Goal: Information Seeking & Learning: Learn about a topic

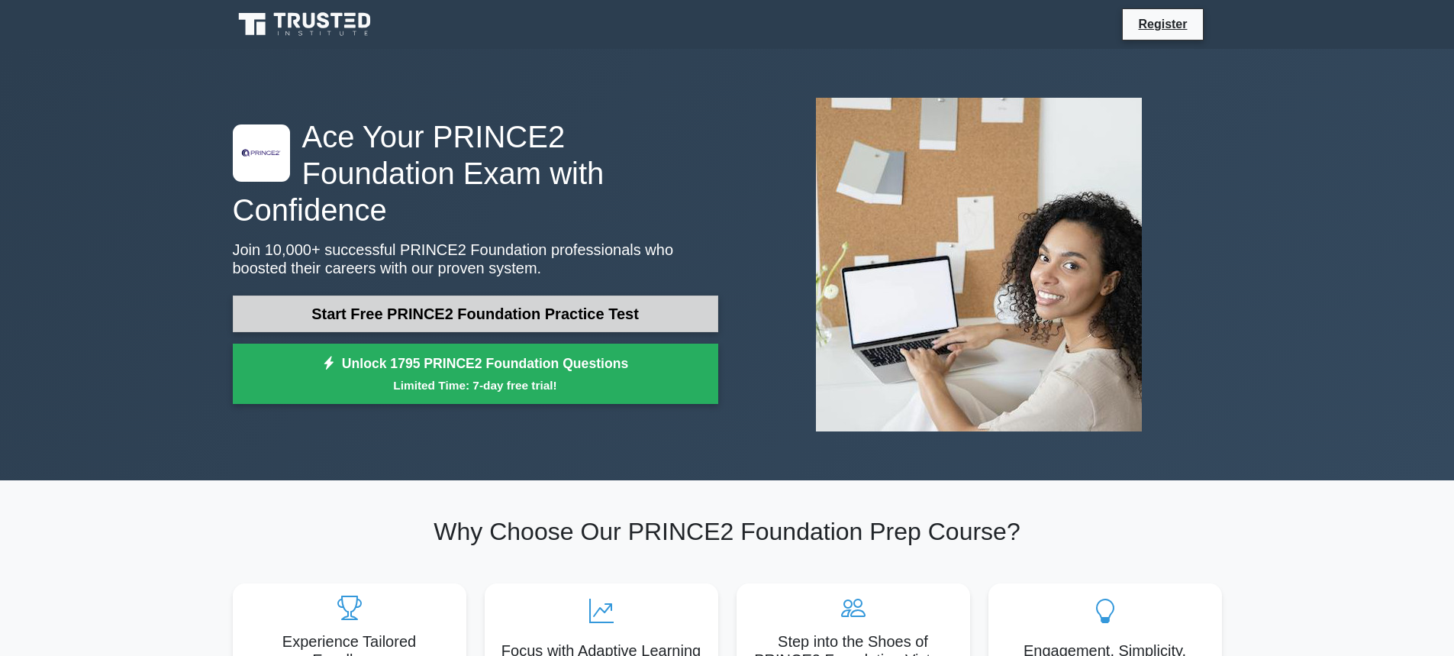
click at [500, 295] on link "Start Free PRINCE2 Foundation Practice Test" at bounding box center [476, 313] width 486 height 37
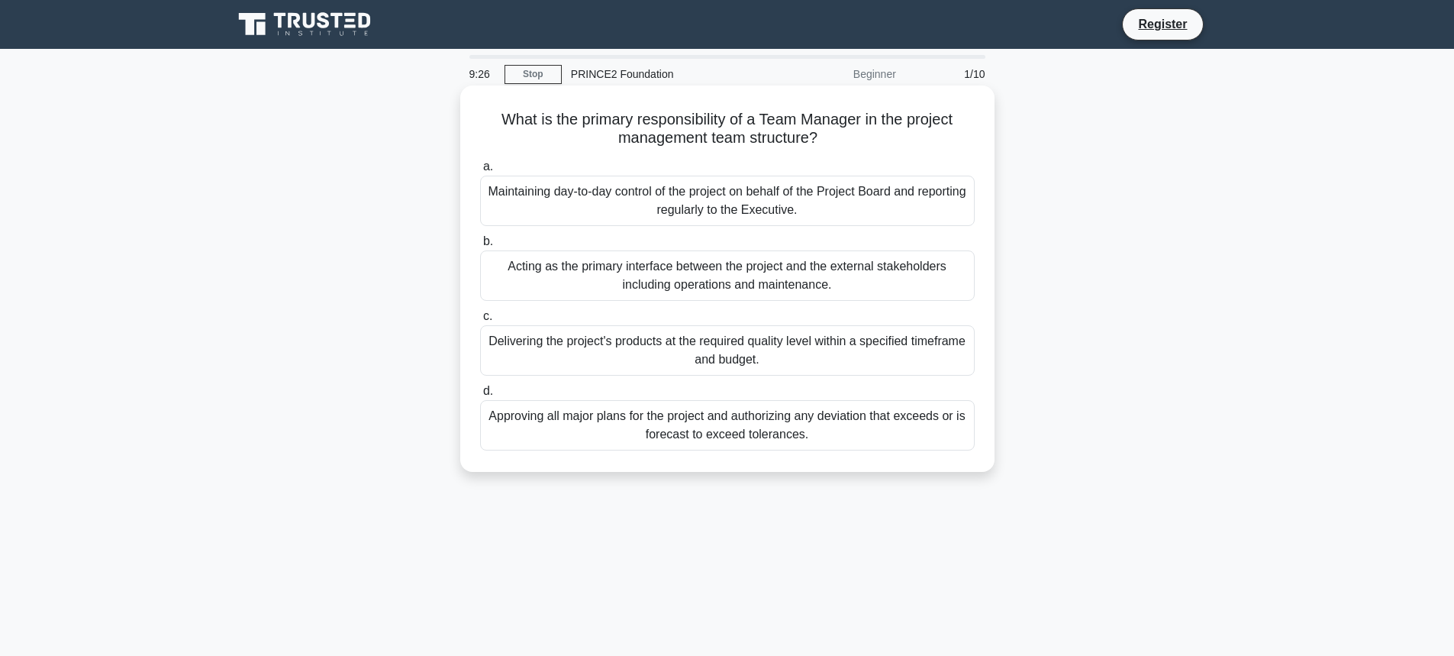
click at [652, 209] on div "Maintaining day-to-day control of the project on behalf of the Project Board an…" at bounding box center [727, 201] width 495 height 50
click at [480, 172] on input "a. Maintaining day-to-day control of the project on behalf of the Project Board…" at bounding box center [480, 167] width 0 height 10
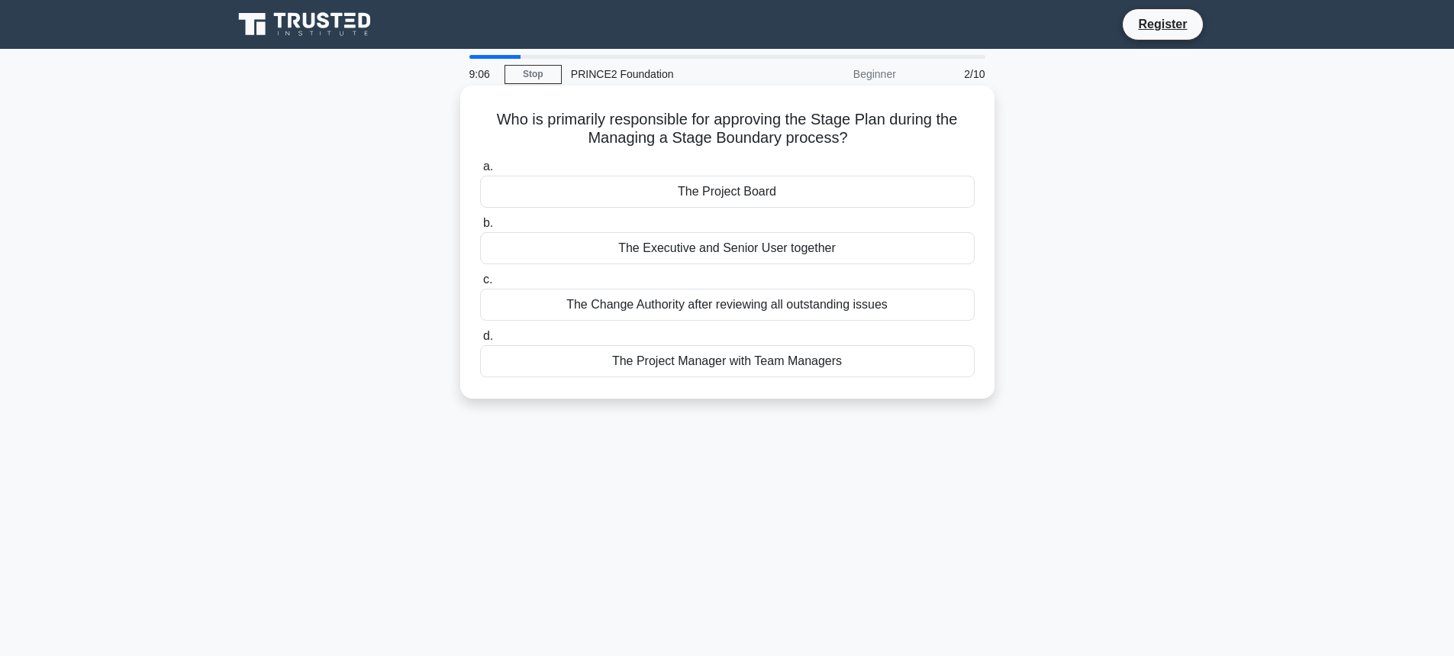
click at [736, 189] on div "The Project Board" at bounding box center [727, 192] width 495 height 32
click at [480, 172] on input "a. The Project Board" at bounding box center [480, 167] width 0 height 10
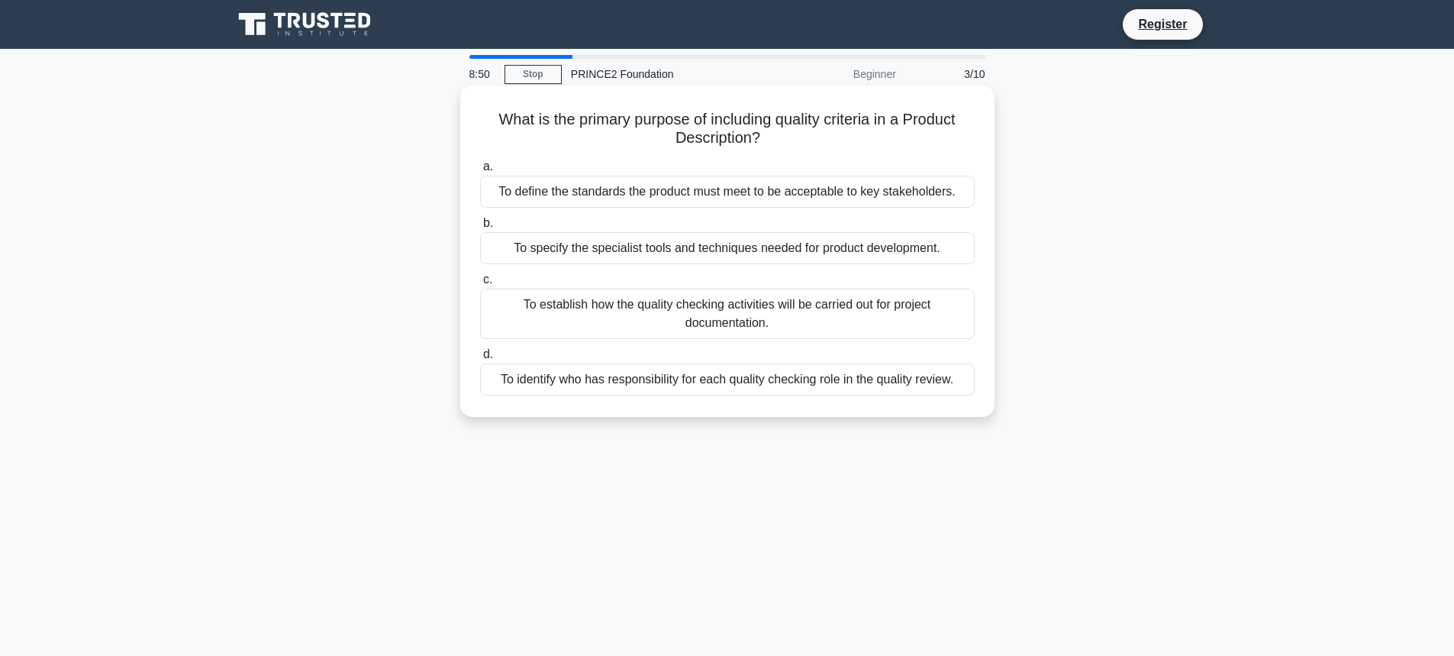
click at [673, 301] on div "To establish how the quality checking activities will be carried out for projec…" at bounding box center [727, 314] width 495 height 50
click at [480, 285] on input "c. To establish how the quality checking activities will be carried out for pro…" at bounding box center [480, 280] width 0 height 10
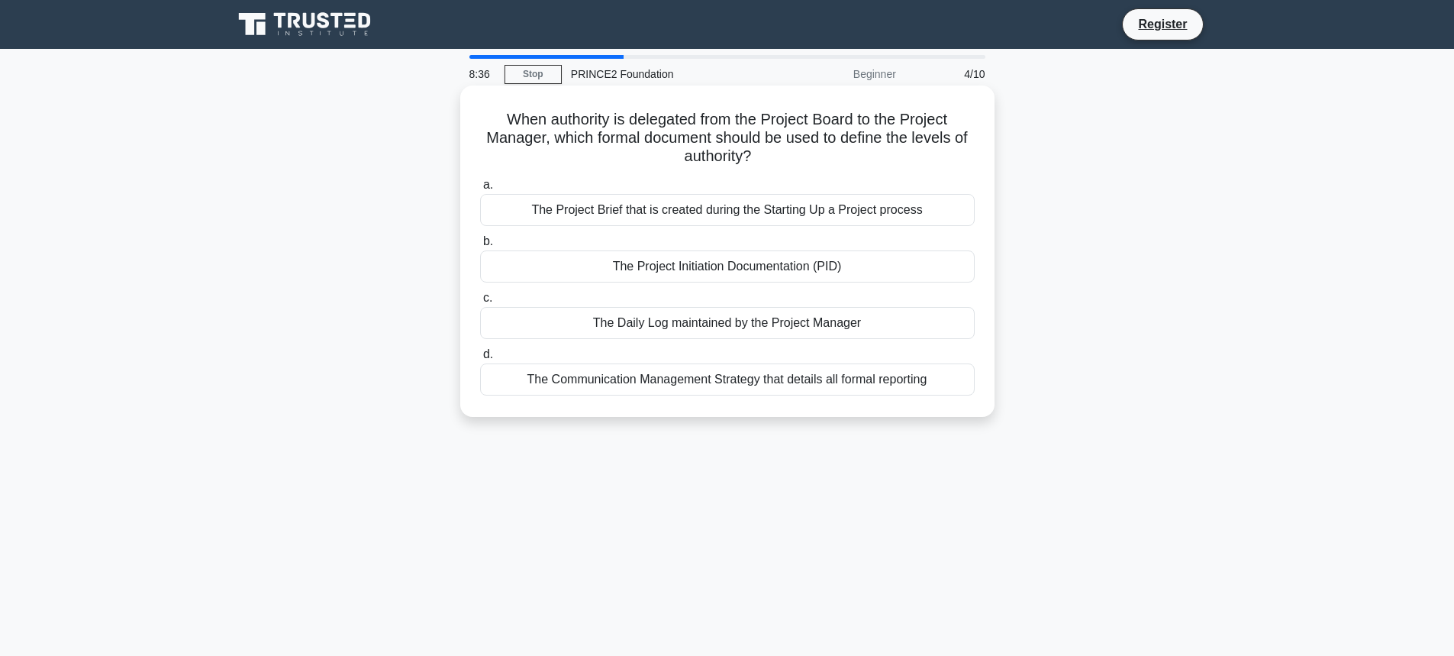
click at [675, 266] on div "The Project Initiation Documentation (PID)" at bounding box center [727, 266] width 495 height 32
click at [480, 247] on input "b. The Project Initiation Documentation (PID)" at bounding box center [480, 242] width 0 height 10
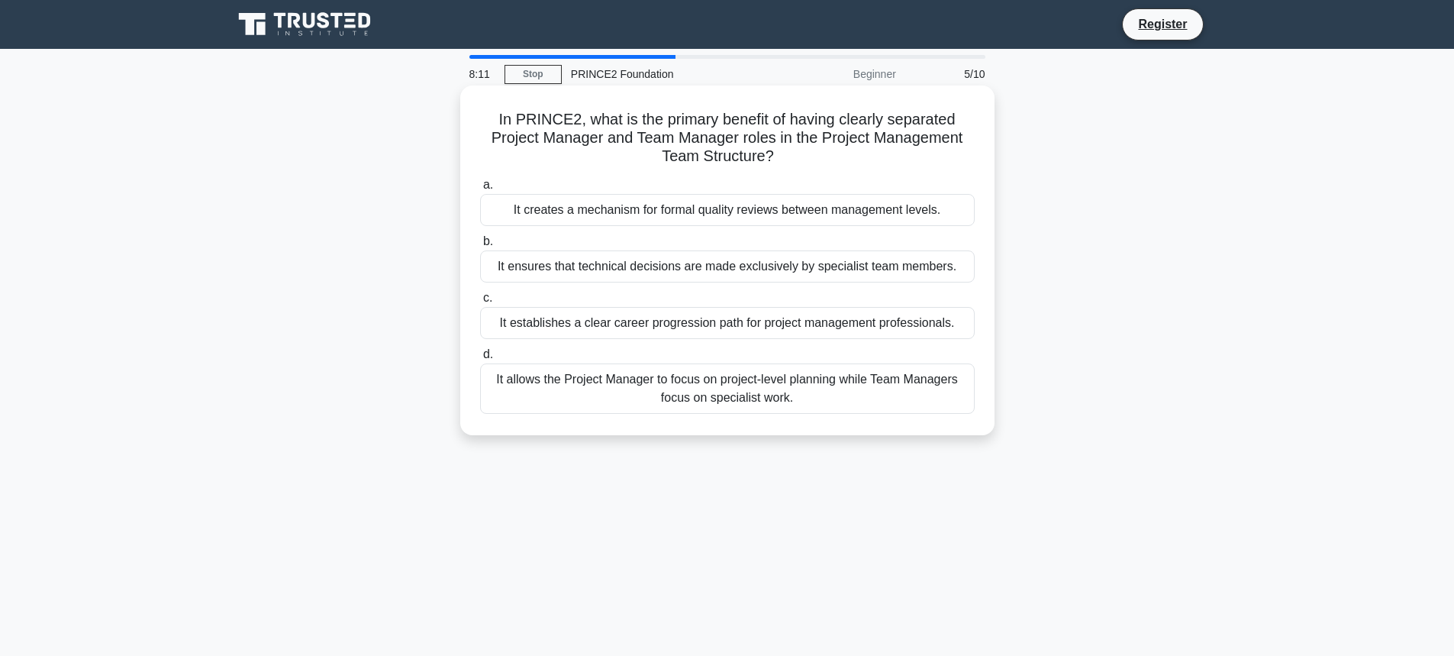
click at [589, 392] on div "It allows the Project Manager to focus on project-level planning while Team Man…" at bounding box center [727, 388] width 495 height 50
click at [480, 360] on input "d. It allows the Project Manager to focus on project-level planning while Team …" at bounding box center [480, 355] width 0 height 10
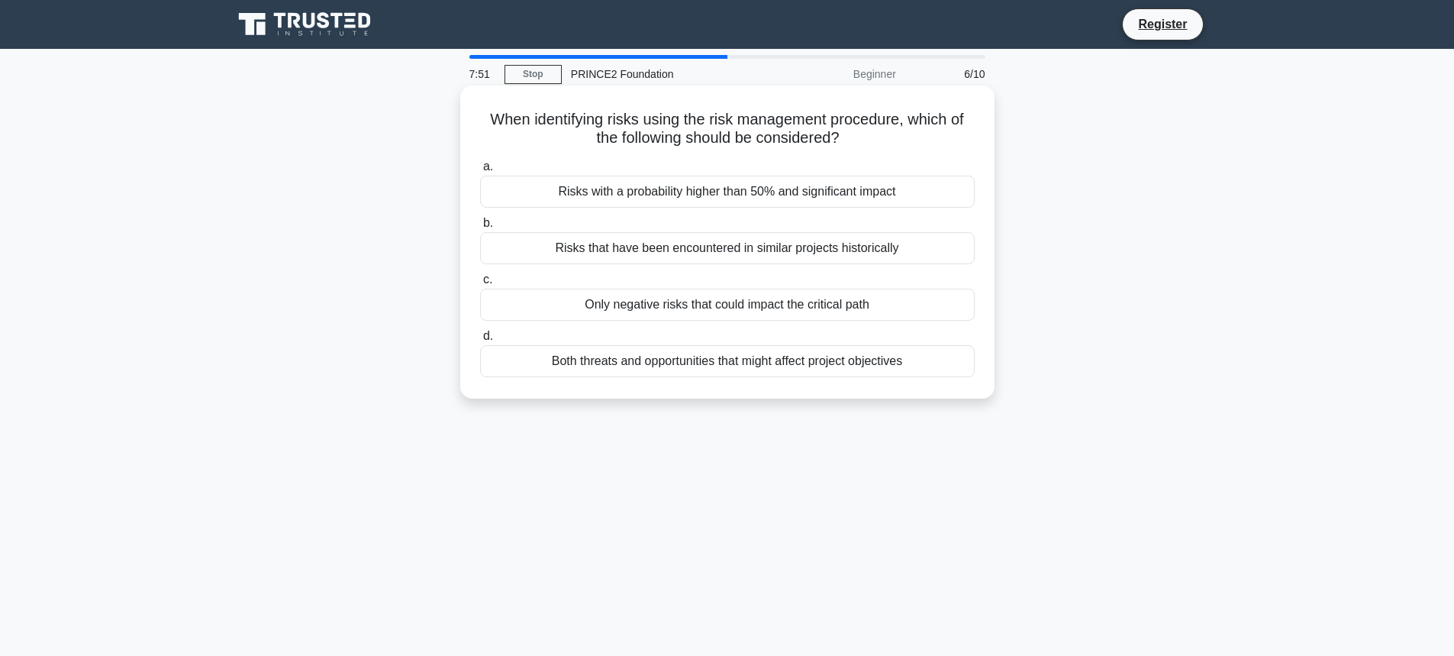
click at [599, 256] on div "Risks that have been encountered in similar projects historically" at bounding box center [727, 248] width 495 height 32
click at [480, 228] on input "b. Risks that have been encountered in similar projects historically" at bounding box center [480, 223] width 0 height 10
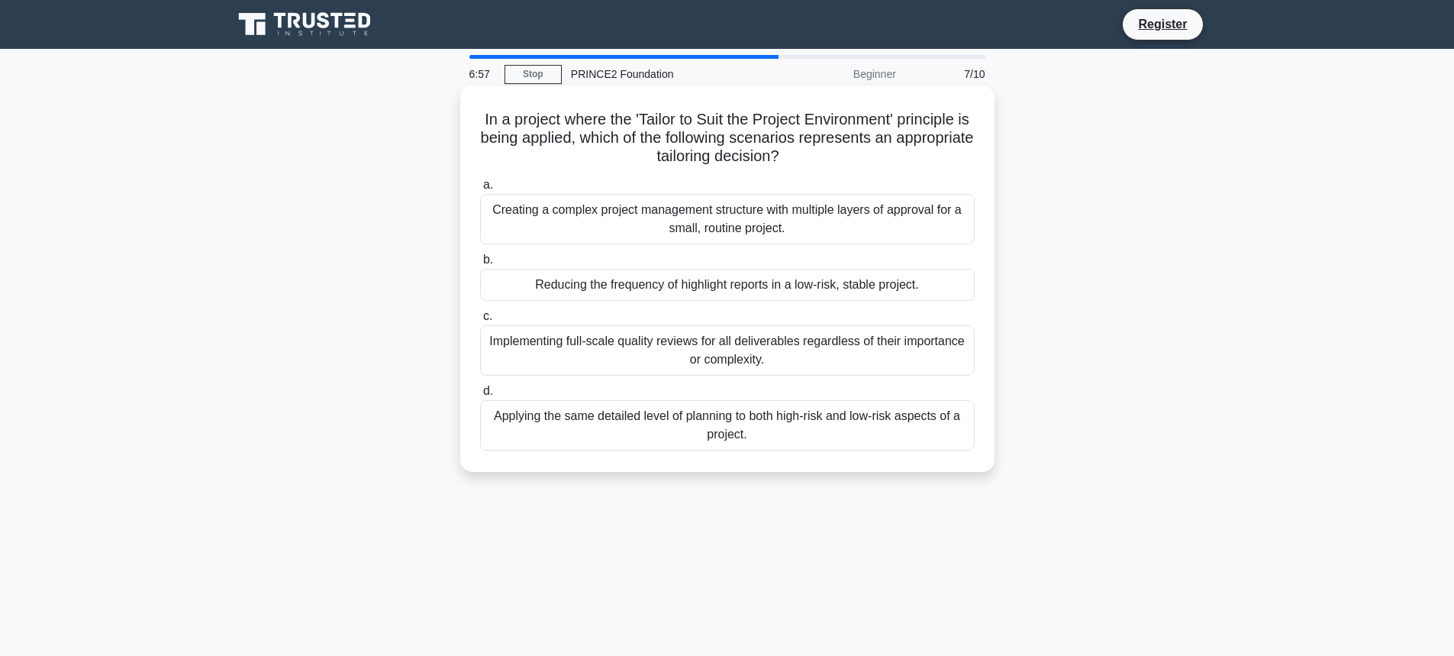
click at [686, 292] on div "Reducing the frequency of highlight reports in a low-risk, stable project." at bounding box center [727, 285] width 495 height 32
click at [480, 265] on input "b. Reducing the frequency of highlight reports in a low-risk, stable project." at bounding box center [480, 260] width 0 height 10
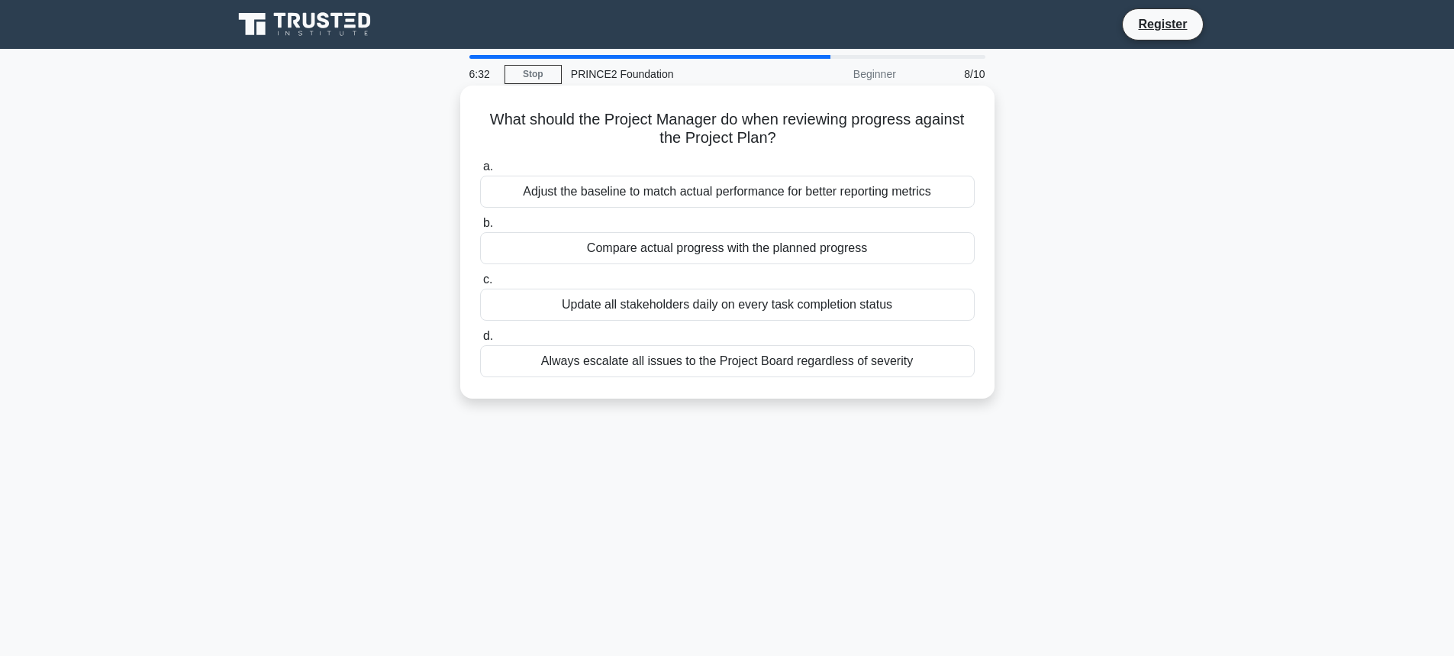
click at [722, 253] on div "Compare actual progress with the planned progress" at bounding box center [727, 248] width 495 height 32
click at [480, 228] on input "b. Compare actual progress with the planned progress" at bounding box center [480, 223] width 0 height 10
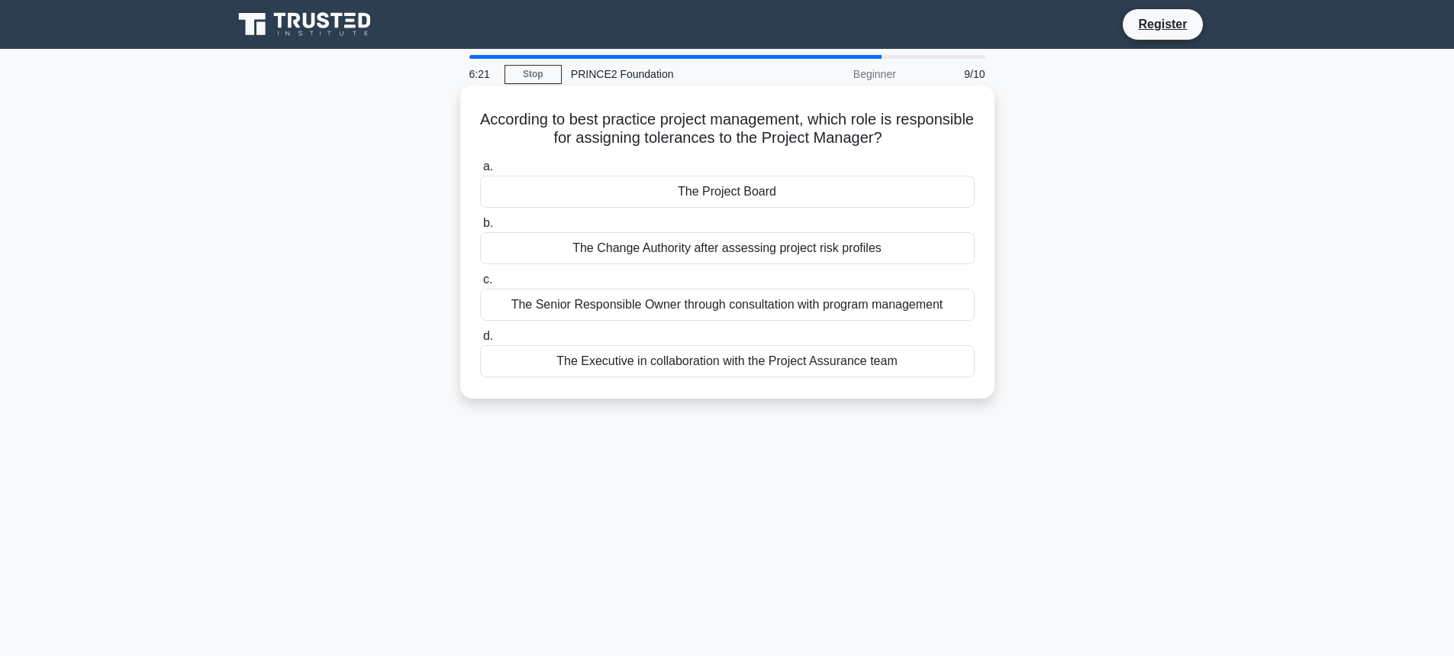
click at [718, 192] on div "The Project Board" at bounding box center [727, 192] width 495 height 32
click at [480, 172] on input "a. The Project Board" at bounding box center [480, 167] width 0 height 10
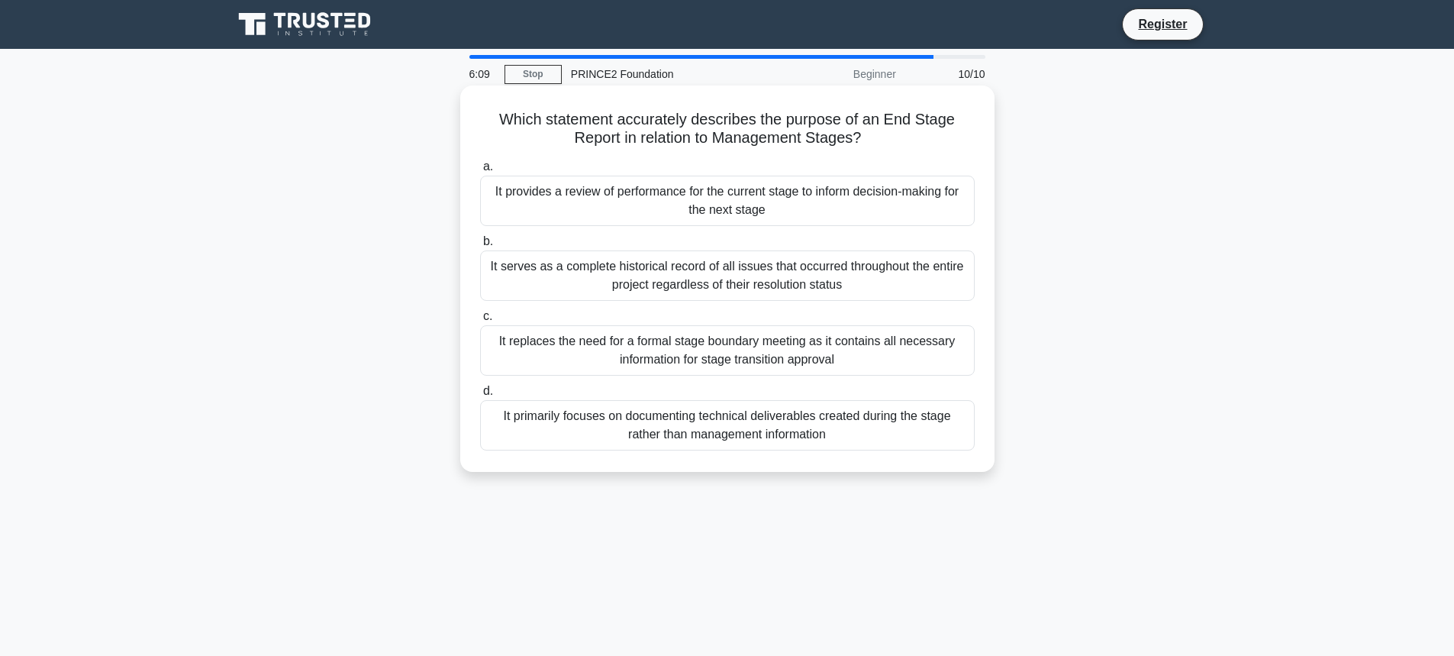
click at [651, 266] on div "It serves as a complete historical record of all issues that occurred throughou…" at bounding box center [727, 275] width 495 height 50
click at [480, 247] on input "b. It serves as a complete historical record of all issues that occurred throug…" at bounding box center [480, 242] width 0 height 10
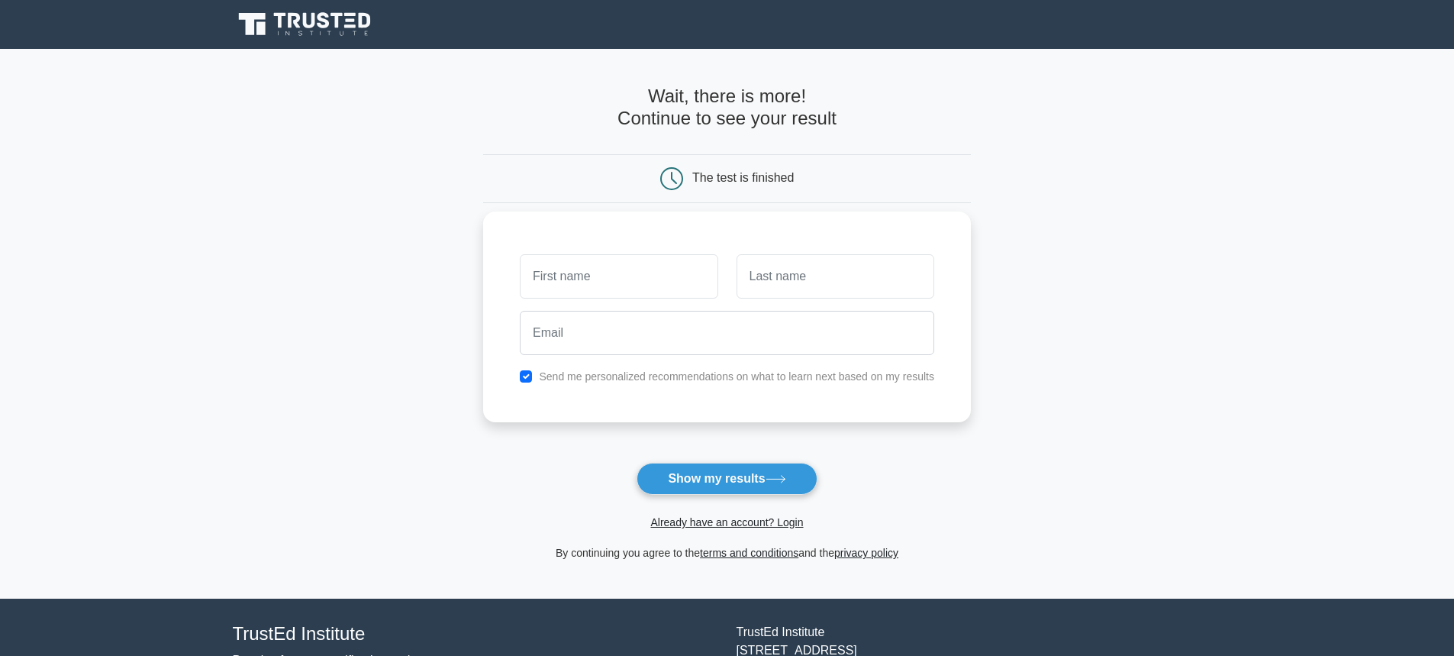
drag, startPoint x: 0, startPoint y: 0, endPoint x: 695, endPoint y: 270, distance: 745.2
click at [695, 270] on input "text" at bounding box center [619, 276] width 198 height 44
click at [628, 287] on input "text" at bounding box center [619, 276] width 198 height 44
type input "[PERSON_NAME]"
type input "Chauhan"
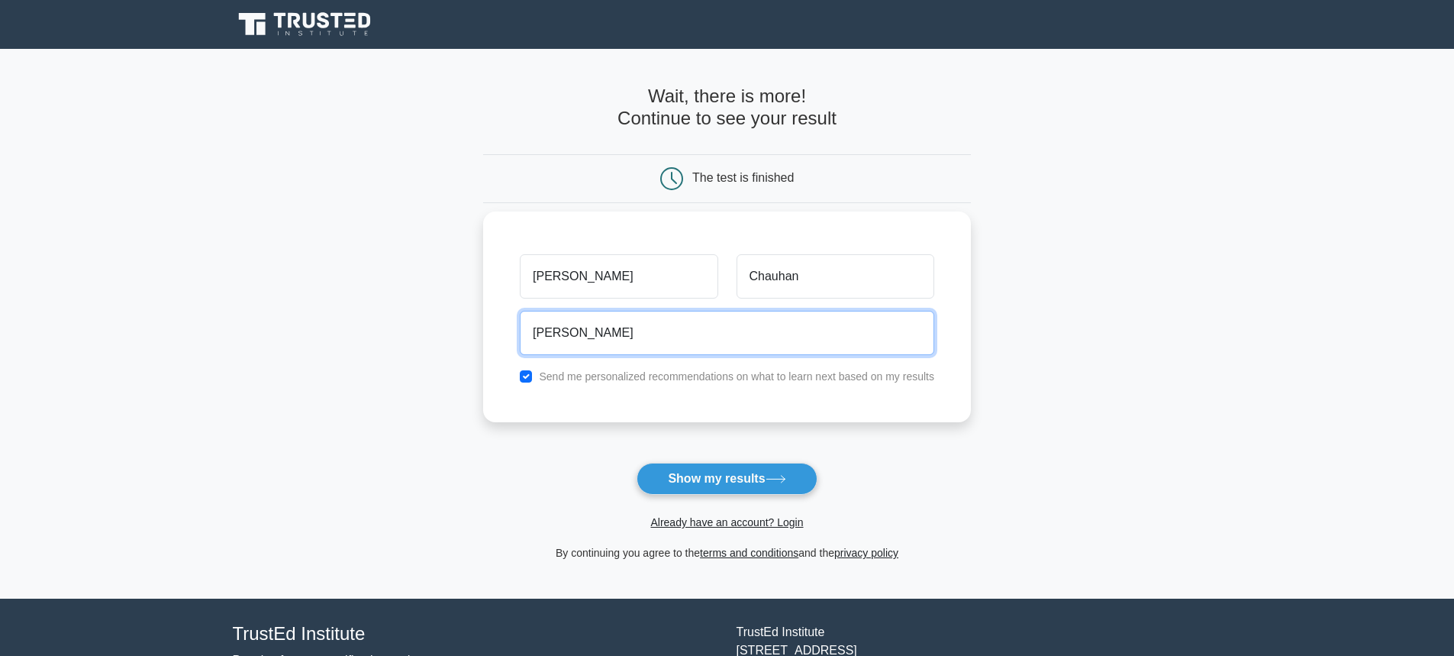
type input "Jayesh.Chauhan@uk.oneschoolglobal.com"
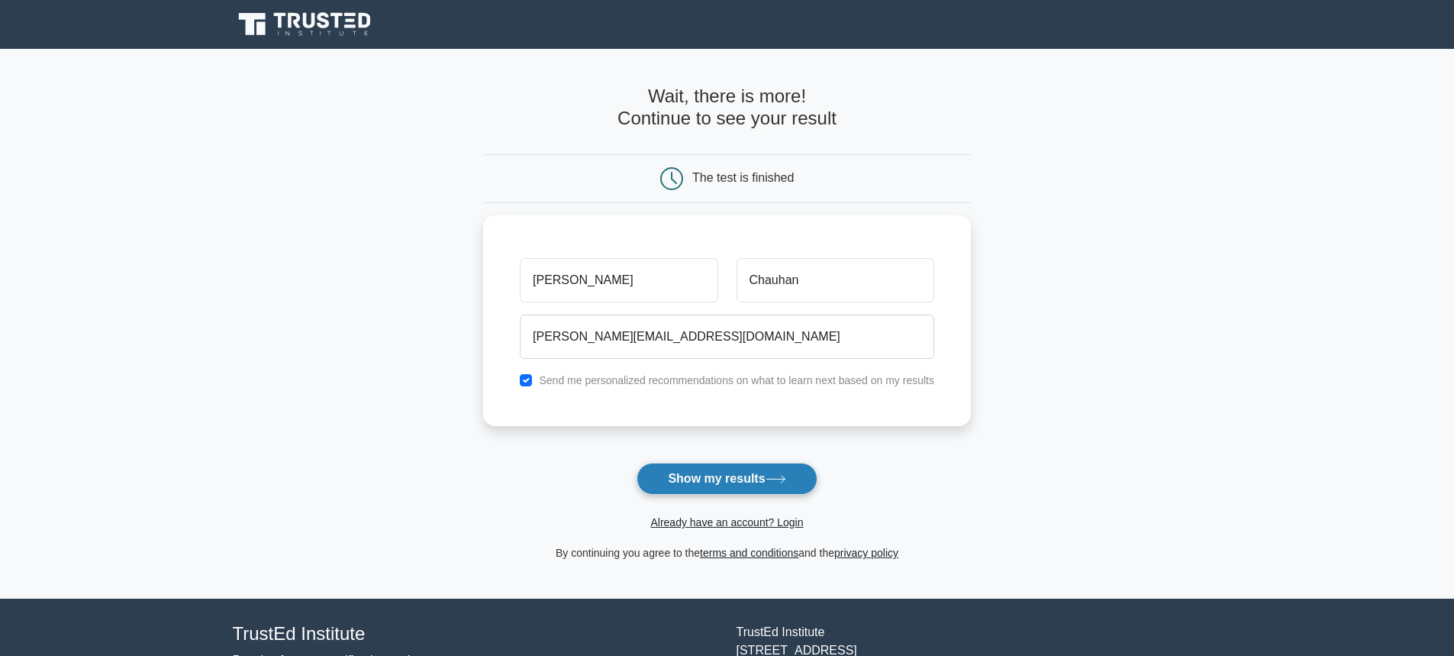
click at [757, 476] on button "Show my results" at bounding box center [727, 479] width 180 height 32
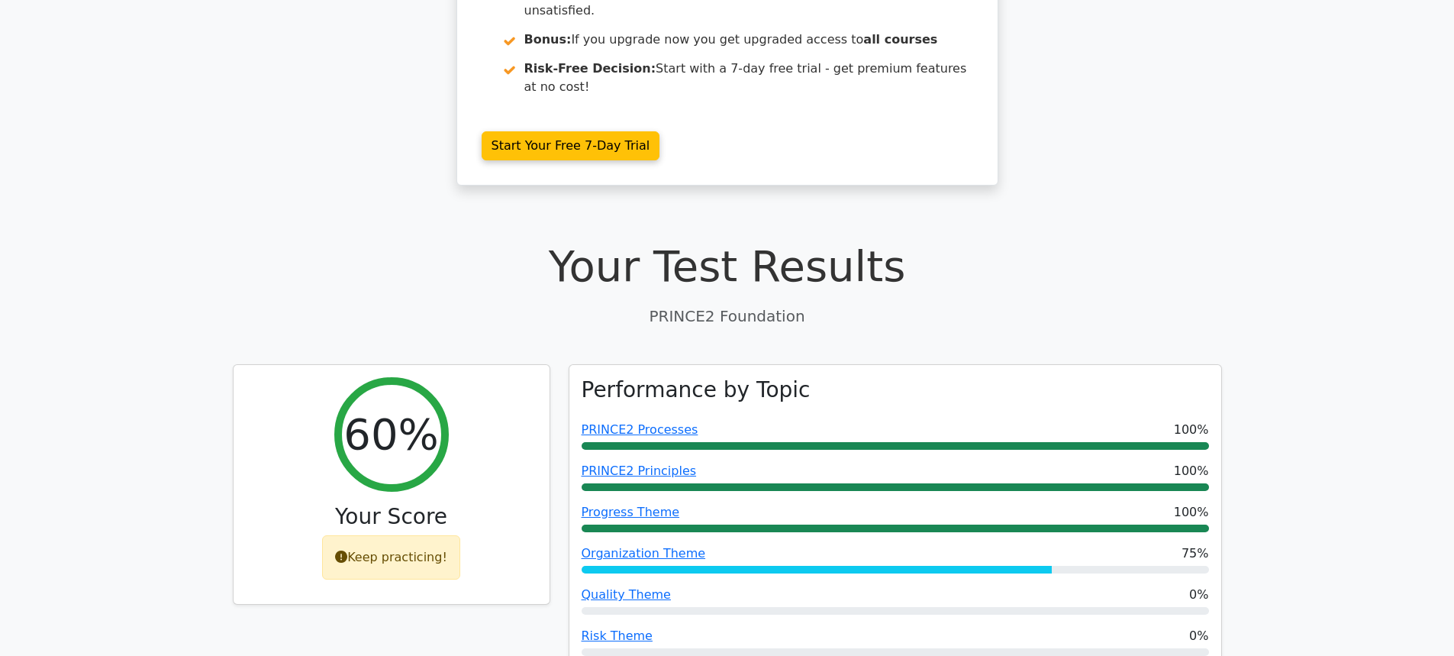
scroll to position [305, 0]
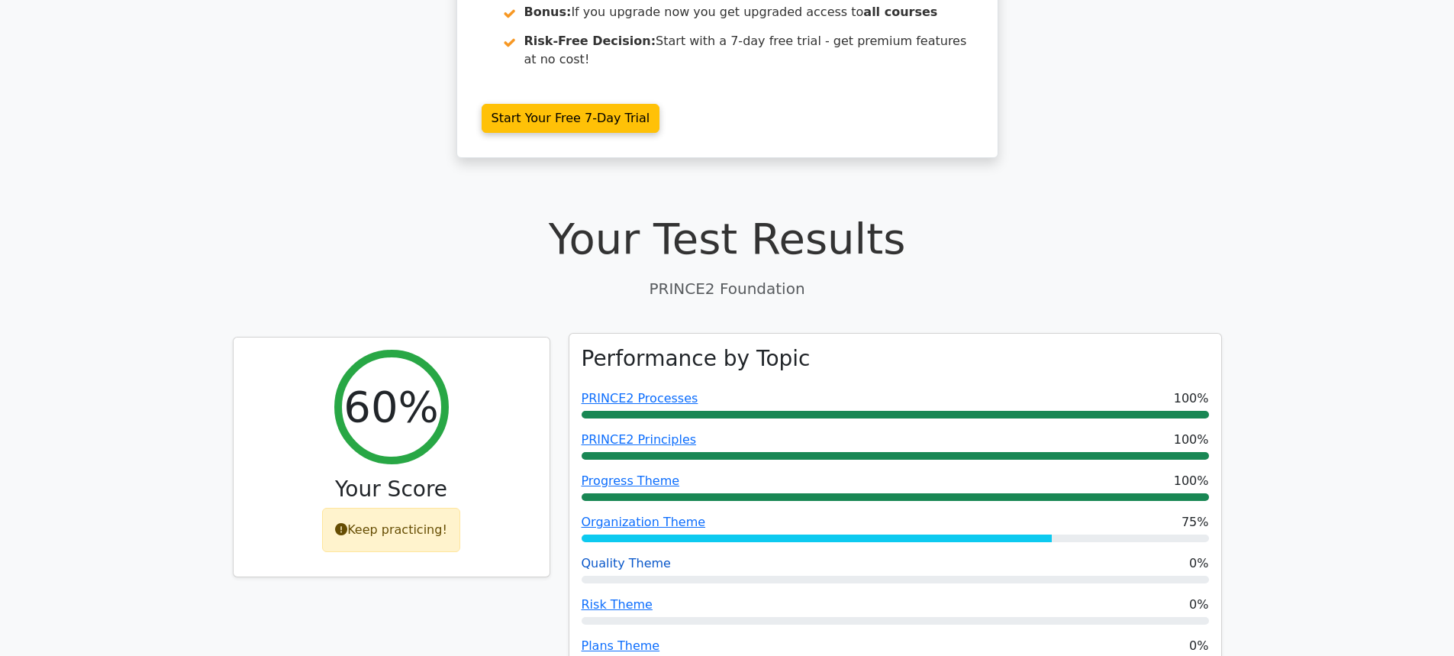
click at [632, 556] on link "Quality Theme" at bounding box center [626, 563] width 89 height 15
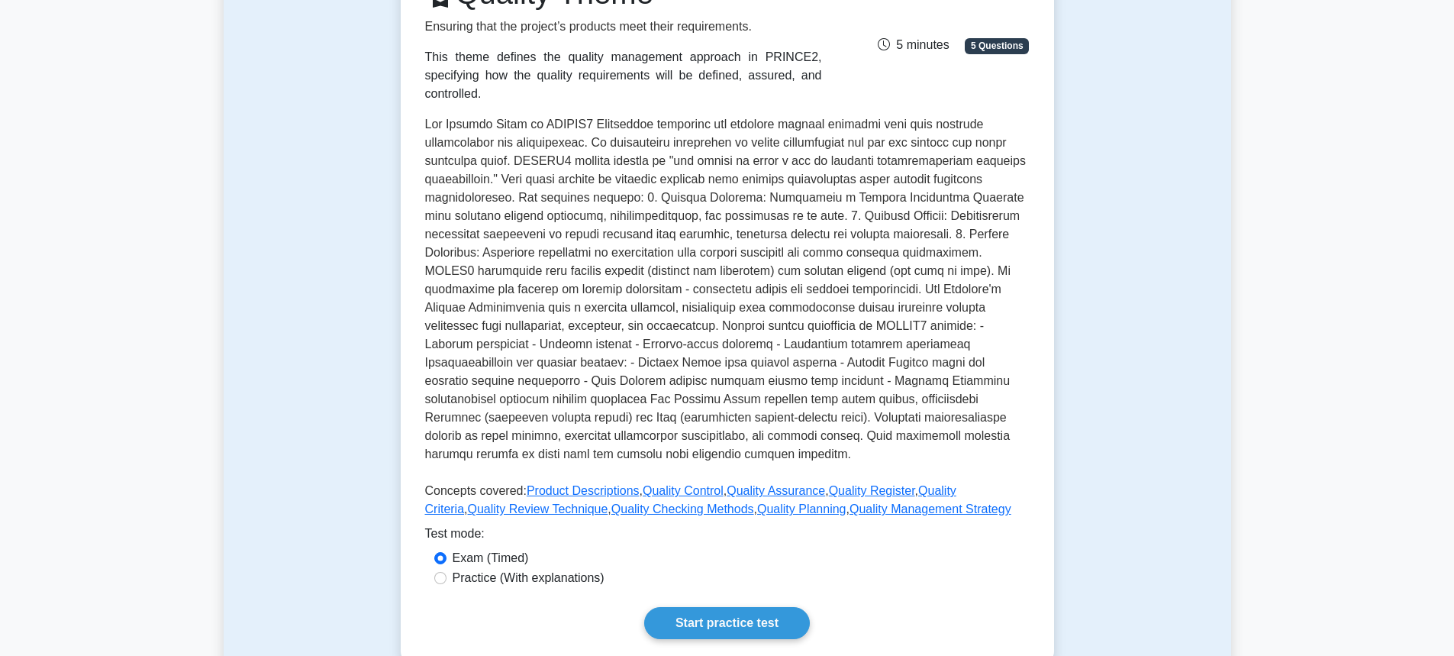
scroll to position [229, 0]
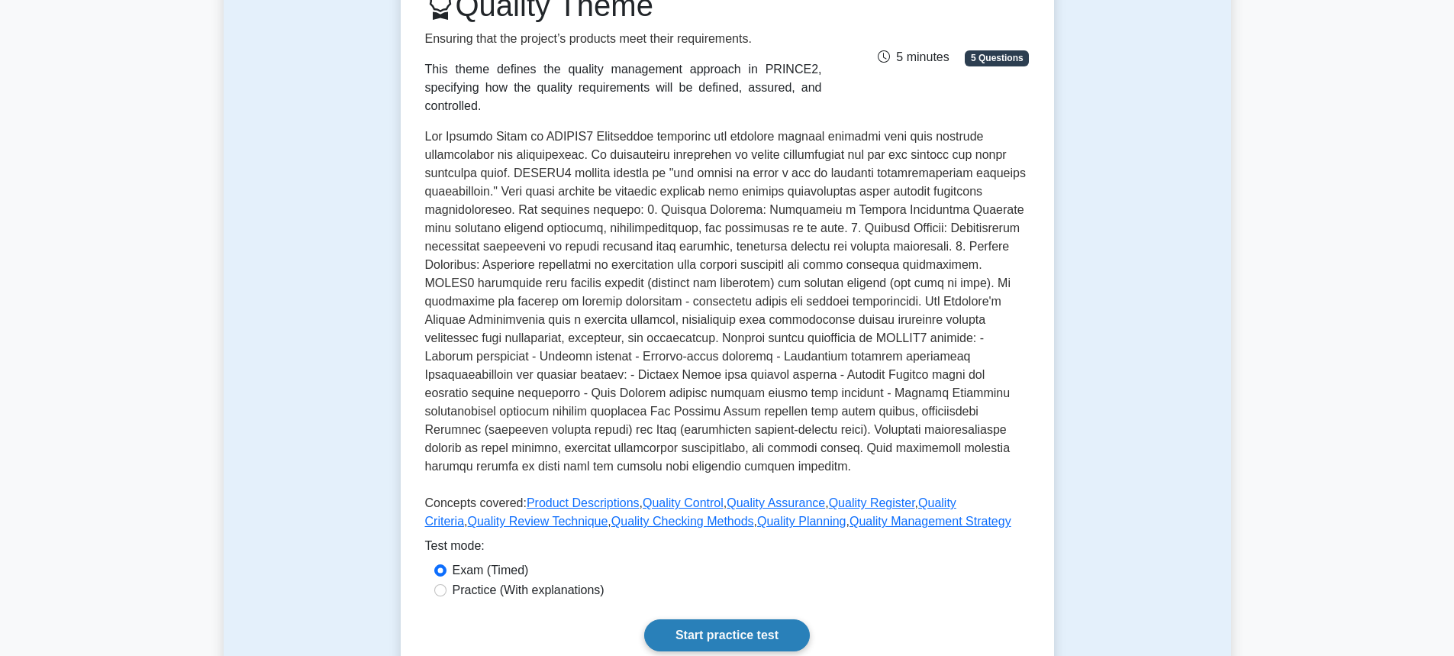
click at [704, 619] on link "Start practice test" at bounding box center [727, 635] width 166 height 32
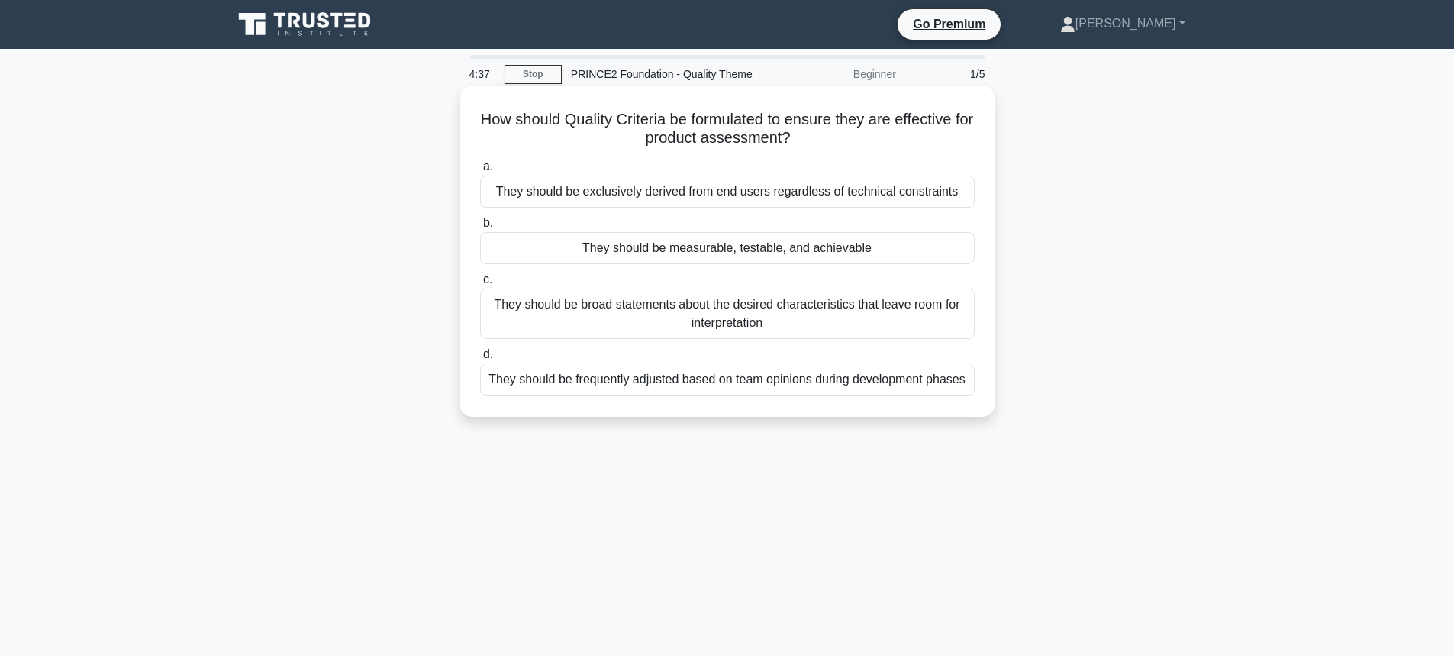
click at [599, 250] on div "They should be measurable, testable, and achievable" at bounding box center [727, 248] width 495 height 32
click at [480, 228] on input "b. They should be measurable, testable, and achievable" at bounding box center [480, 223] width 0 height 10
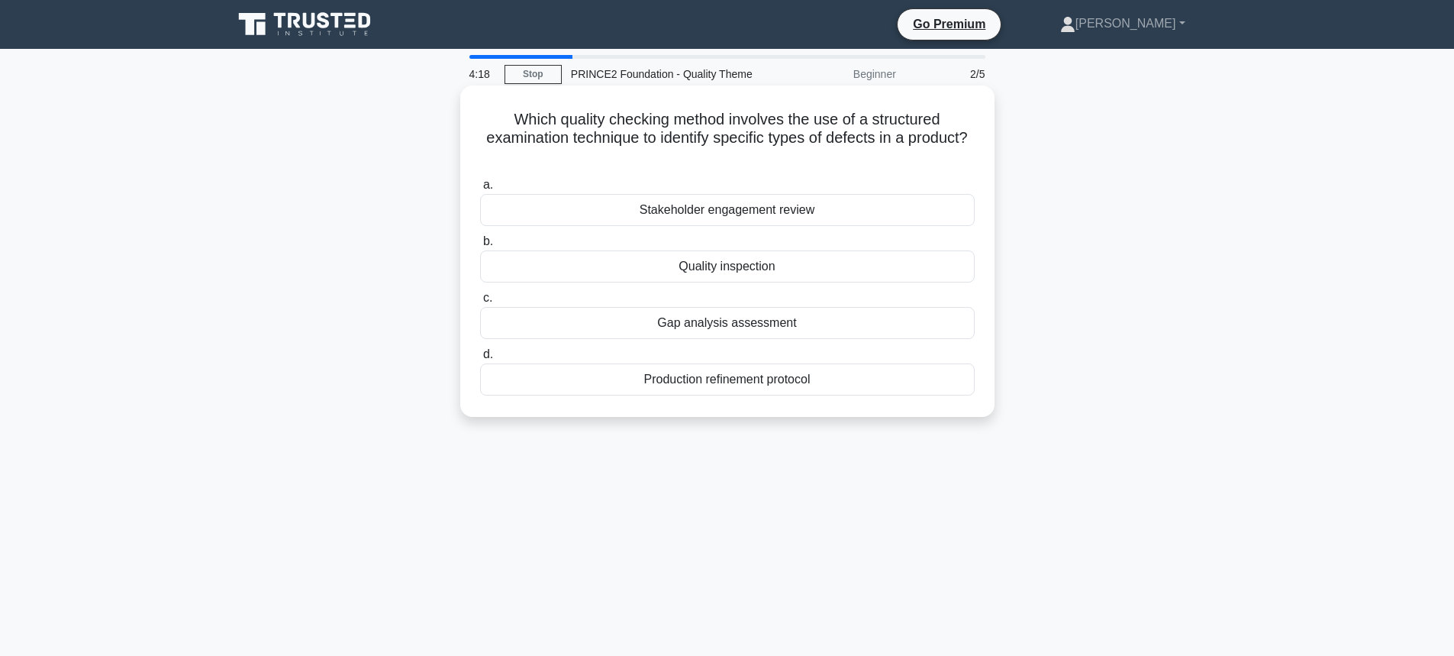
click at [621, 260] on div "Quality inspection" at bounding box center [727, 266] width 495 height 32
click at [480, 247] on input "b. Quality inspection" at bounding box center [480, 242] width 0 height 10
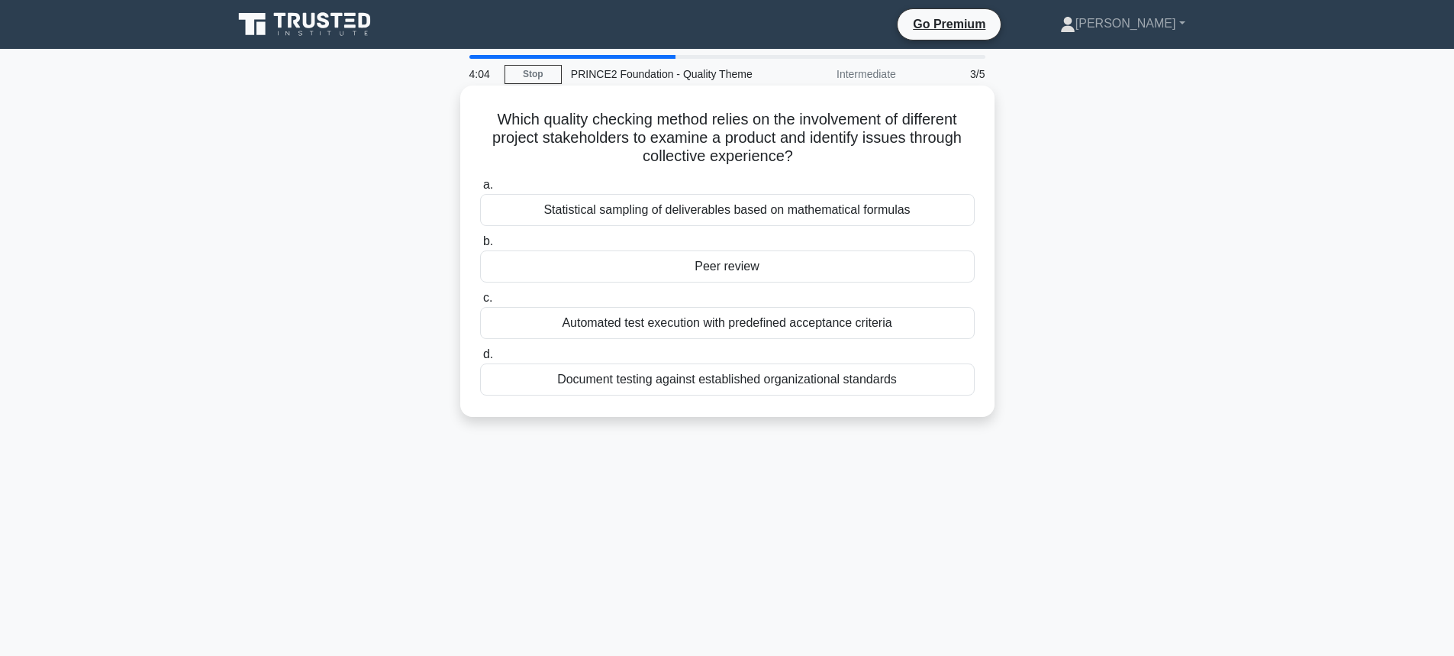
click at [608, 266] on div "Peer review" at bounding box center [727, 266] width 495 height 32
click at [480, 247] on input "b. Peer review" at bounding box center [480, 242] width 0 height 10
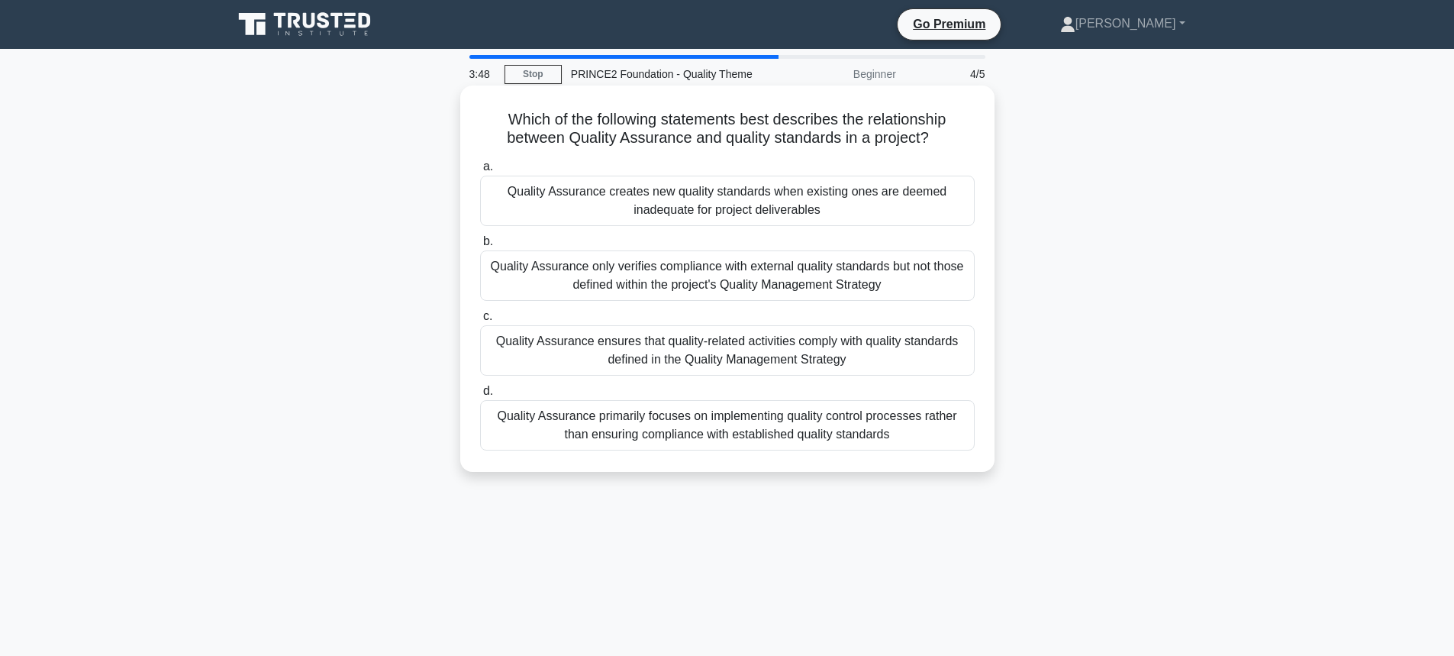
click at [586, 348] on div "Quality Assurance ensures that quality-related activities comply with quality s…" at bounding box center [727, 350] width 495 height 50
click at [480, 321] on input "c. Quality Assurance ensures that quality-related activities comply with qualit…" at bounding box center [480, 317] width 0 height 10
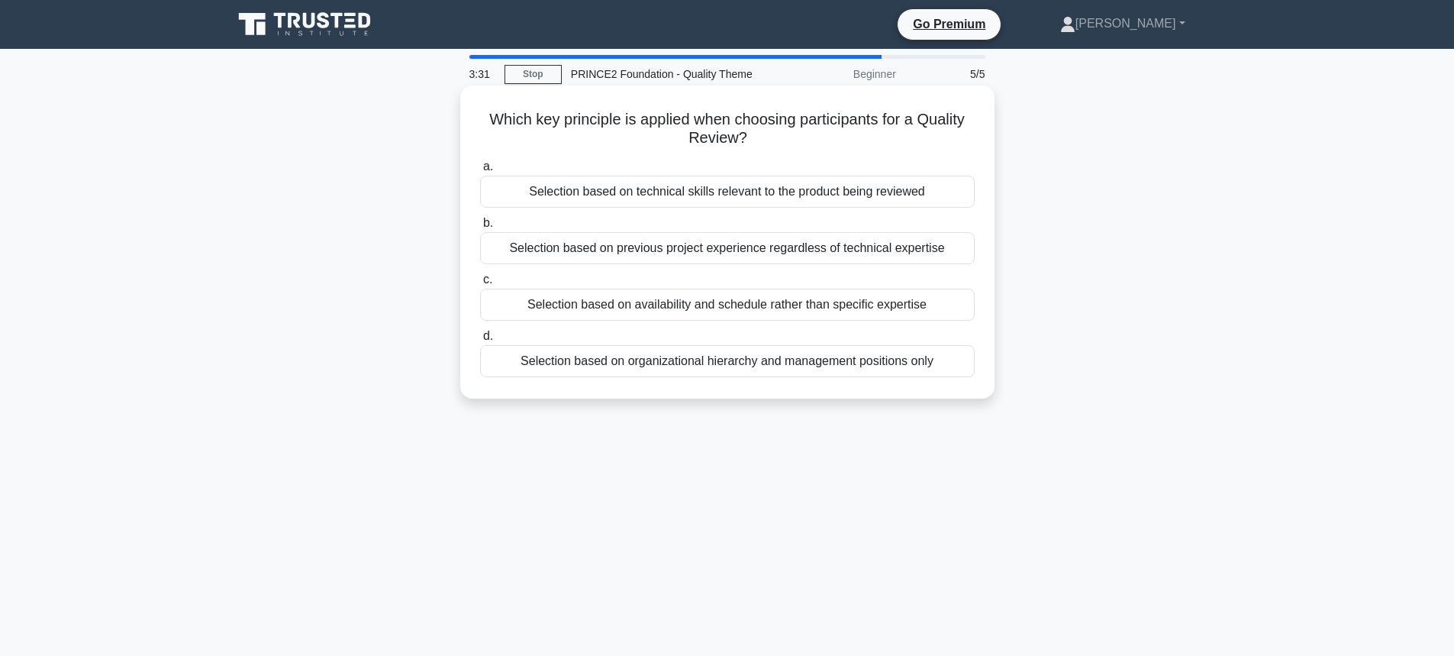
click at [645, 195] on div "Selection based on technical skills relevant to the product being reviewed" at bounding box center [727, 192] width 495 height 32
click at [480, 172] on input "a. Selection based on technical skills relevant to the product being reviewed" at bounding box center [480, 167] width 0 height 10
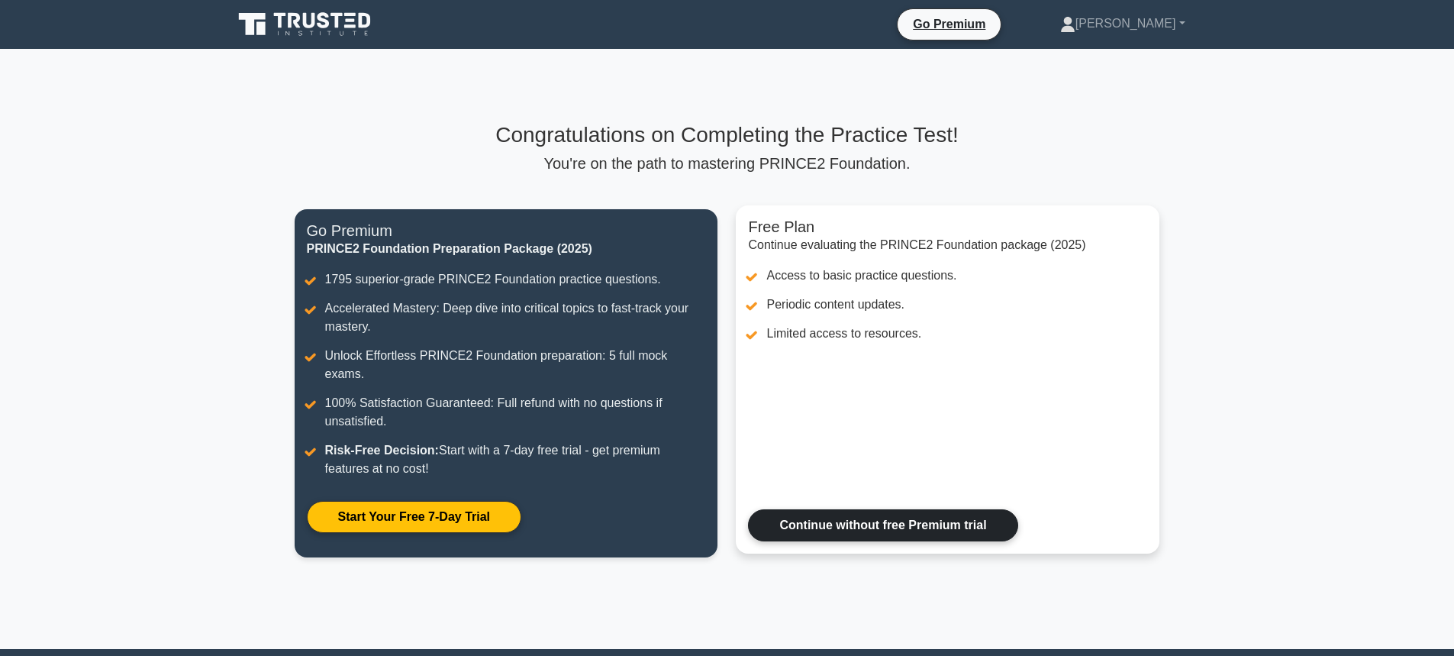
click at [788, 509] on link "Continue without free Premium trial" at bounding box center [883, 525] width 270 height 32
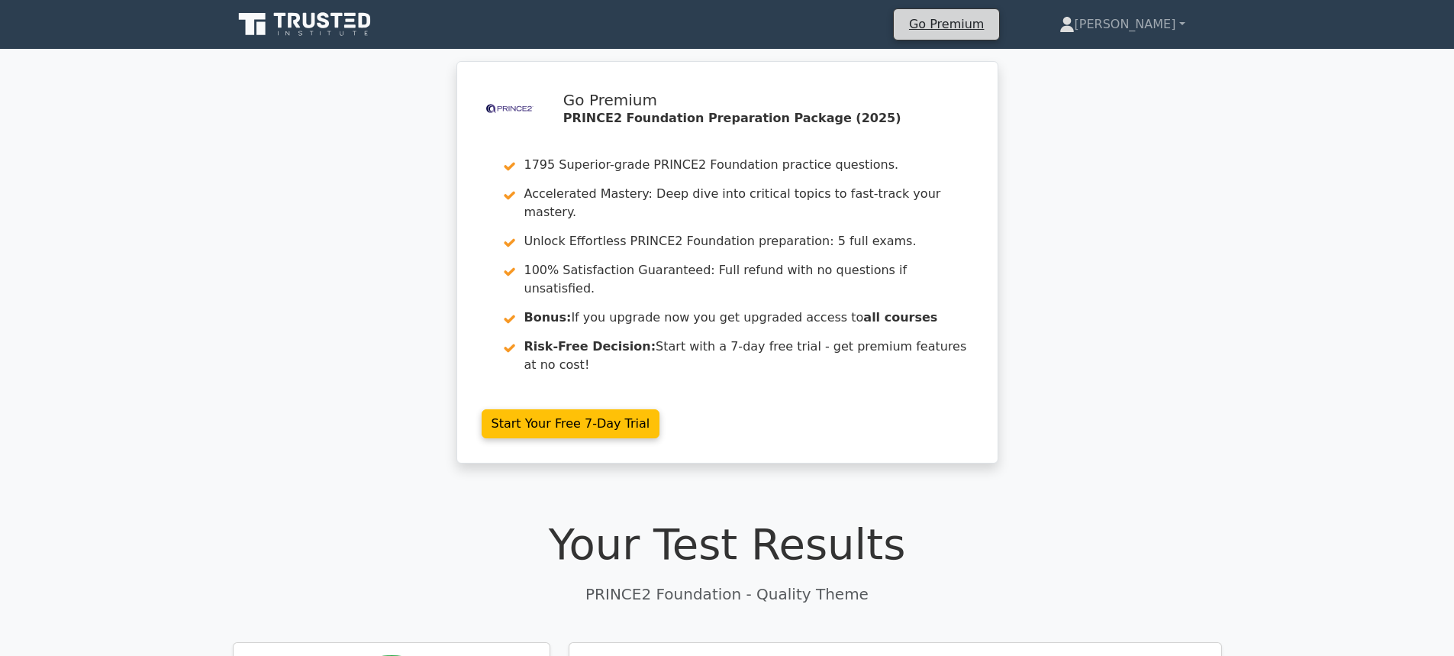
click at [1000, 11] on li "Go Premium" at bounding box center [946, 24] width 107 height 32
click at [993, 28] on link "Go Premium" at bounding box center [946, 24] width 93 height 21
